Goal: Information Seeking & Learning: Learn about a topic

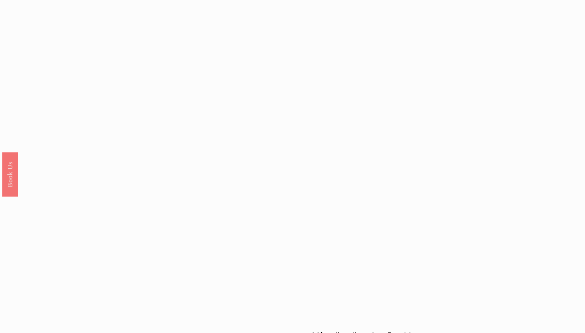
scroll to position [680, 0]
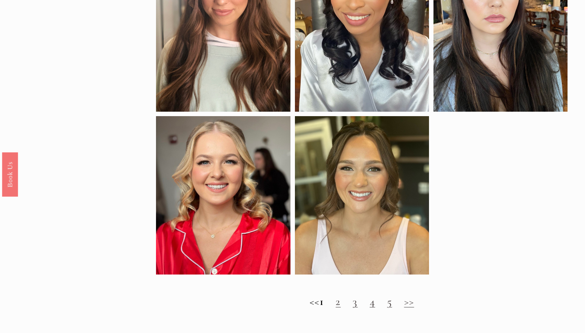
click at [340, 306] on link "2" at bounding box center [338, 301] width 5 height 13
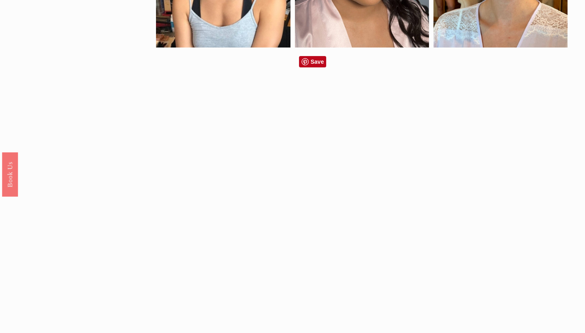
scroll to position [652, 0]
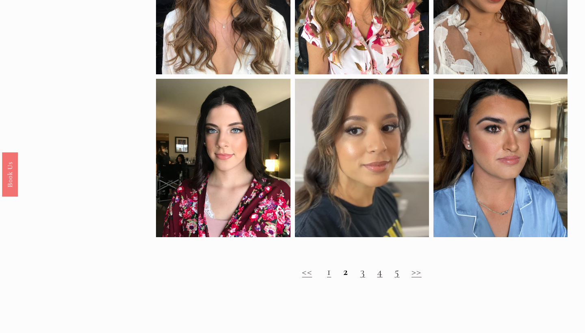
click at [363, 275] on link "3" at bounding box center [362, 271] width 5 height 13
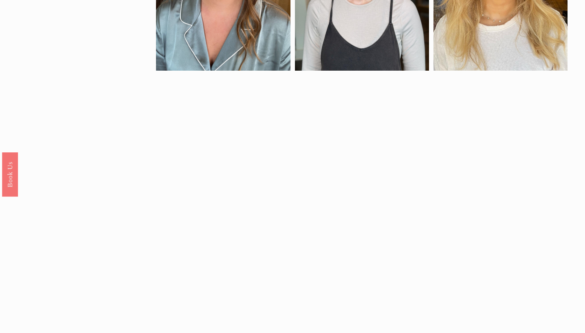
scroll to position [752, 0]
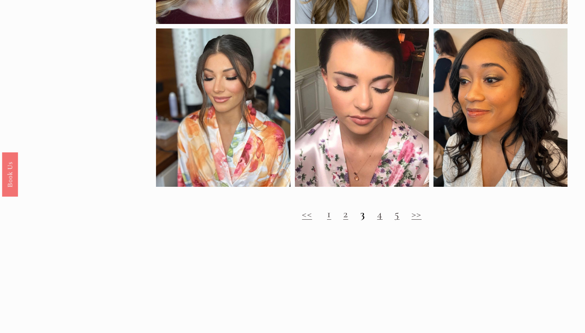
click at [376, 217] on h2 "<< 1 2 3 4 5 >>" at bounding box center [361, 214] width 411 height 13
click at [380, 220] on link "4" at bounding box center [379, 213] width 5 height 13
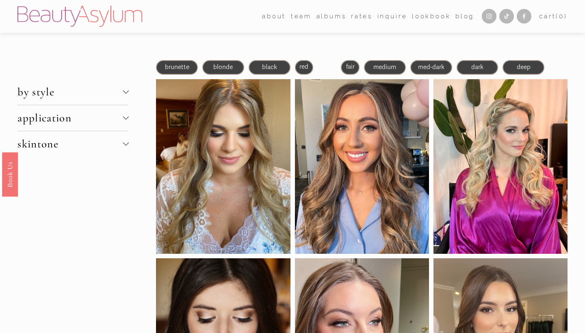
click at [380, 218] on div at bounding box center [362, 166] width 134 height 175
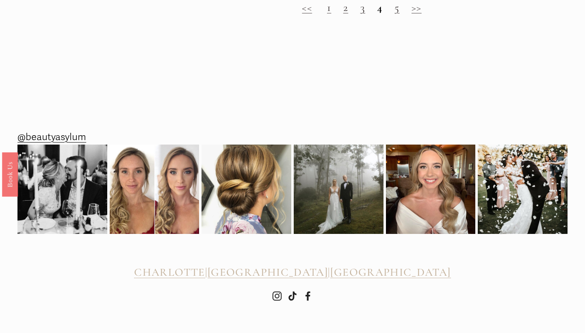
scroll to position [982, 0]
